Goal: Find specific page/section: Find specific page/section

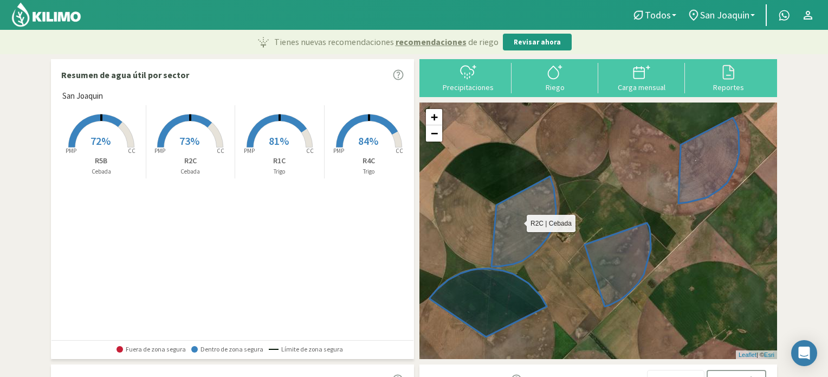
click at [516, 236] on icon at bounding box center [523, 221] width 64 height 90
click at [511, 237] on icon at bounding box center [523, 221] width 64 height 90
click at [511, 238] on icon at bounding box center [523, 221] width 64 height 90
click at [209, 134] on rect at bounding box center [190, 148] width 87 height 87
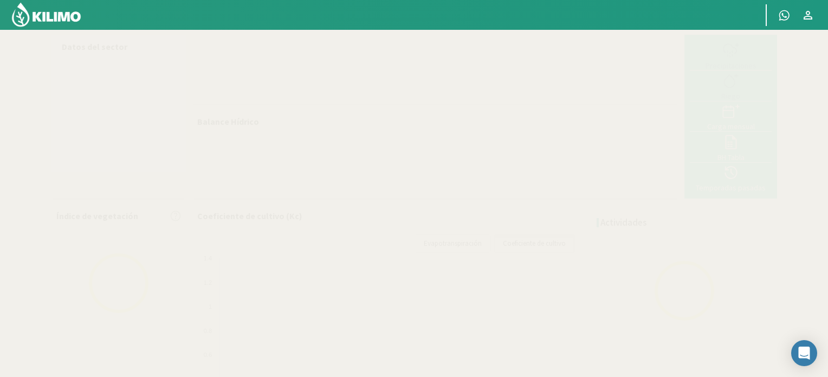
select select "1: Object"
